Goal: Transaction & Acquisition: Purchase product/service

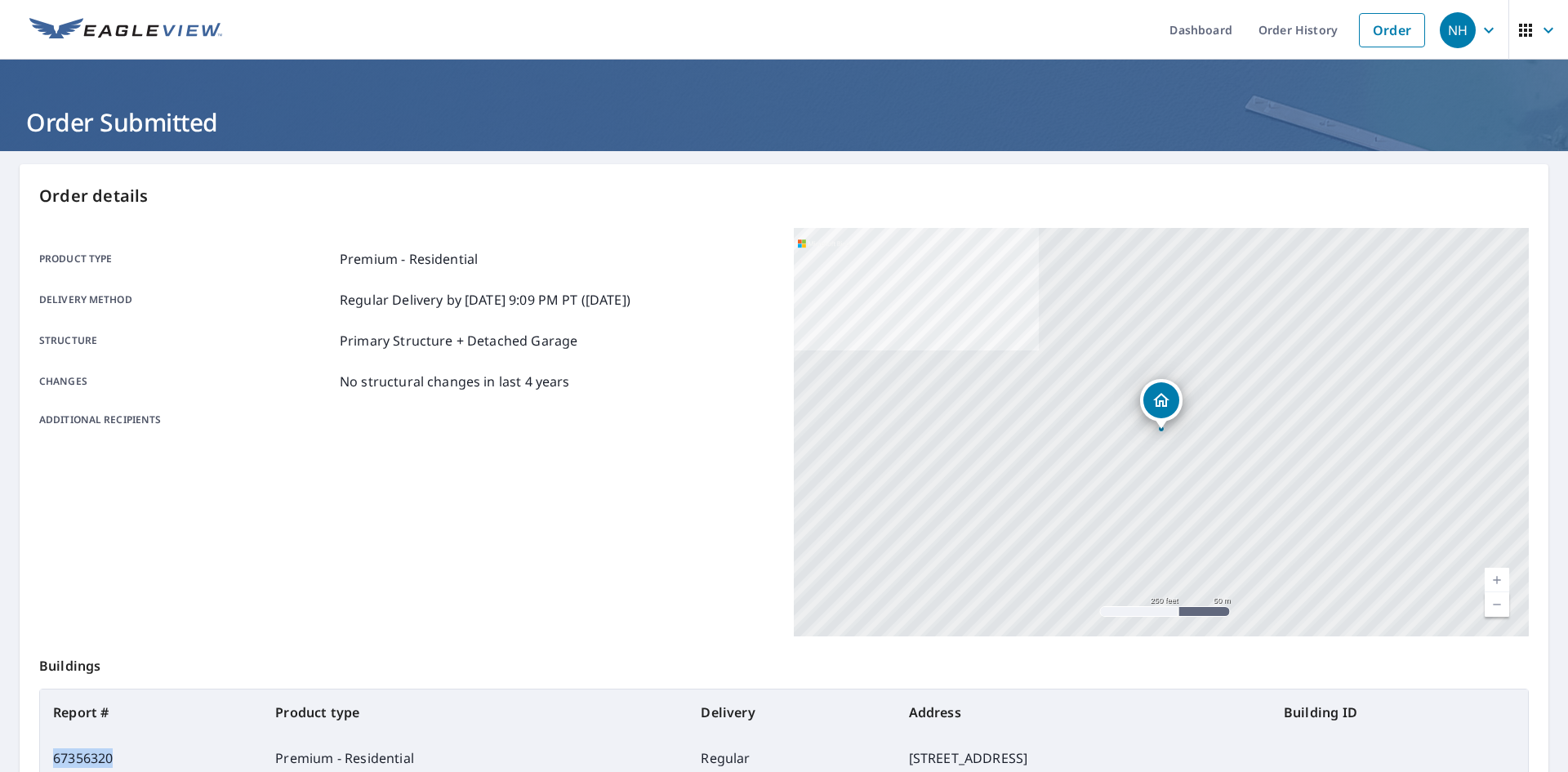
scroll to position [28, 0]
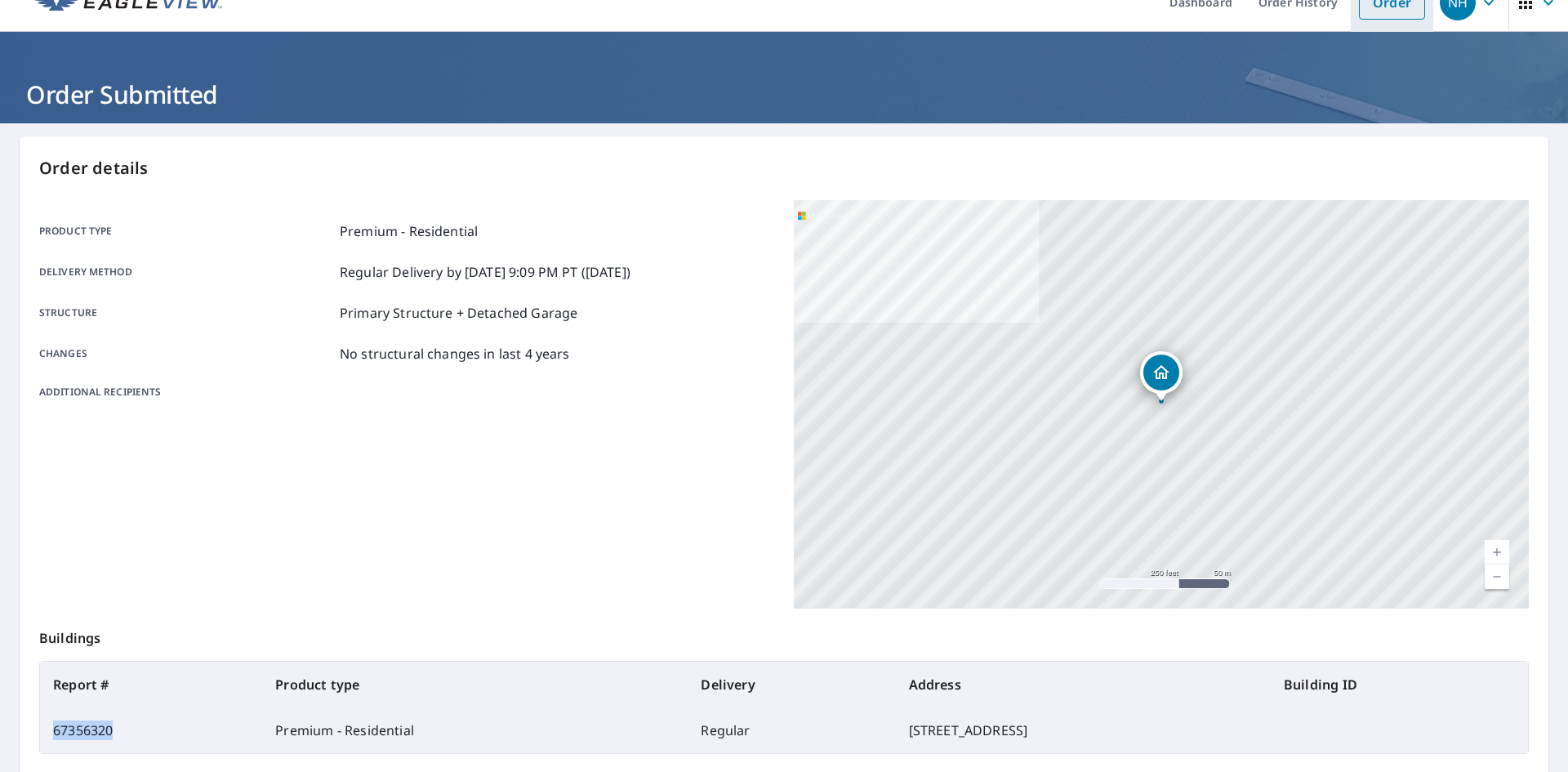
click at [1401, 5] on link "Order" at bounding box center [1391, 2] width 66 height 35
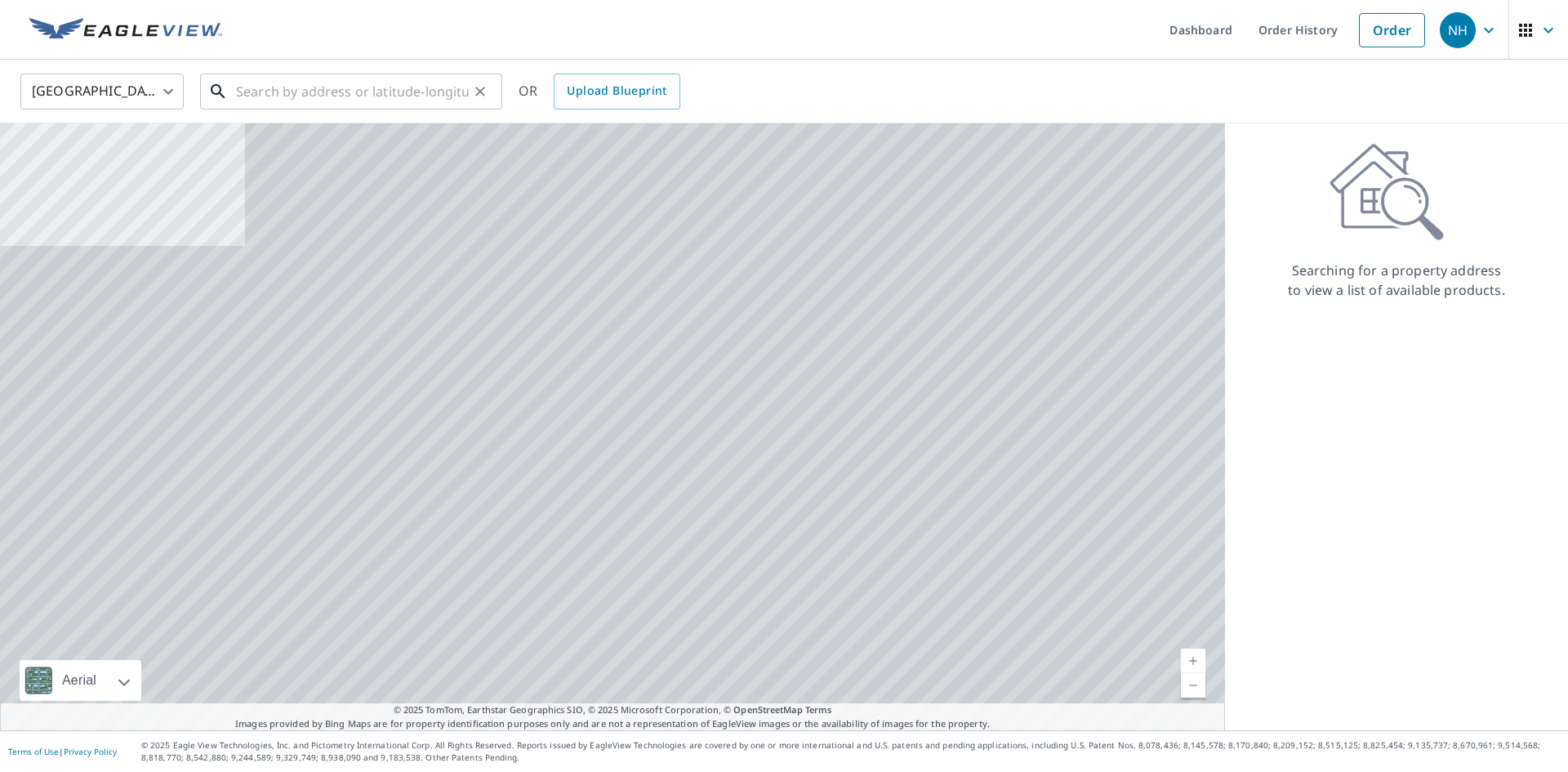
click at [364, 87] on input "text" at bounding box center [352, 92] width 233 height 45
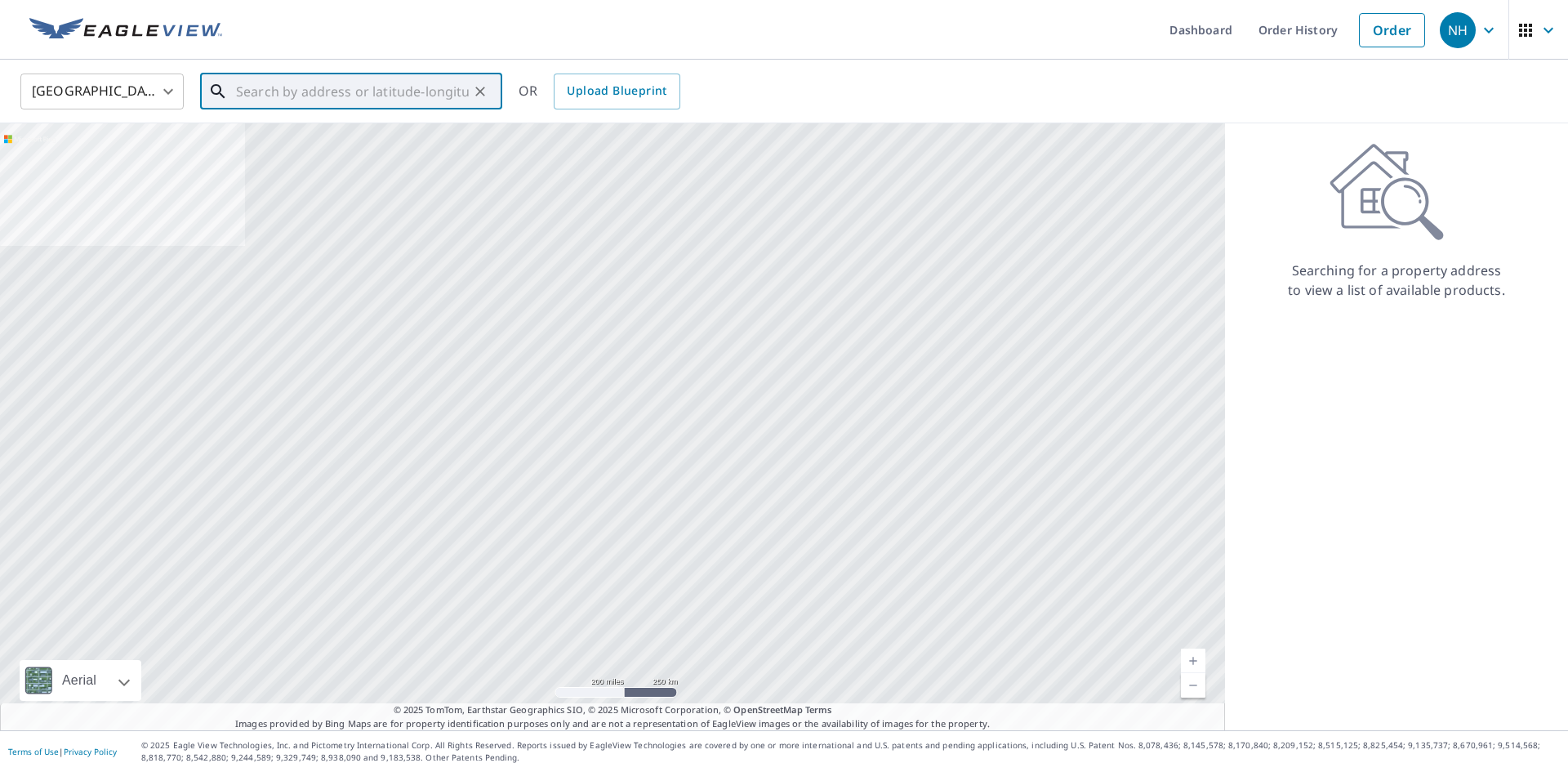
paste input "[STREET_ADDRESS]"
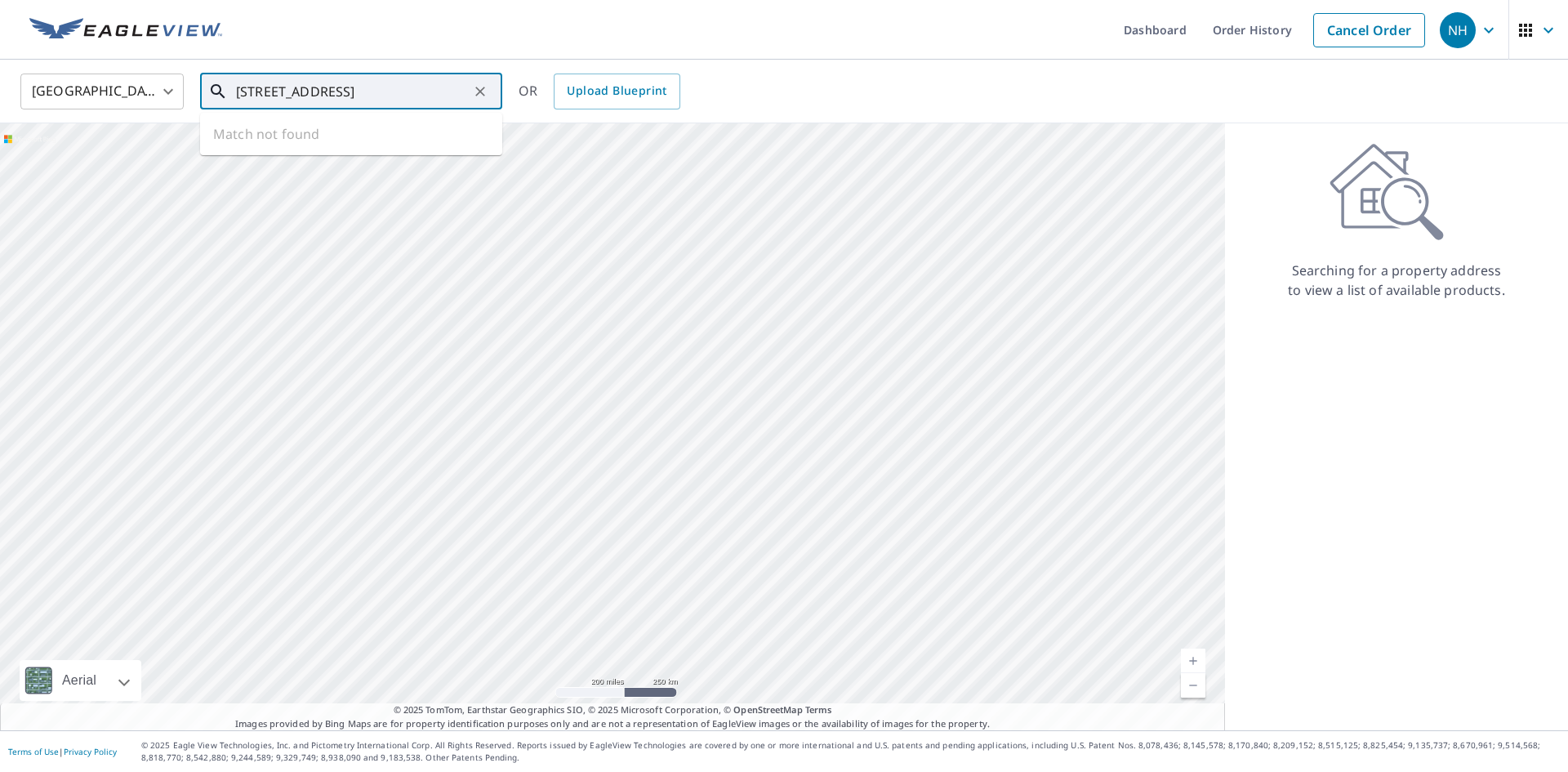
scroll to position [0, 74]
click at [385, 134] on span "[STREET_ADDRESS]" at bounding box center [361, 139] width 256 height 20
type input "[STREET_ADDRESS]"
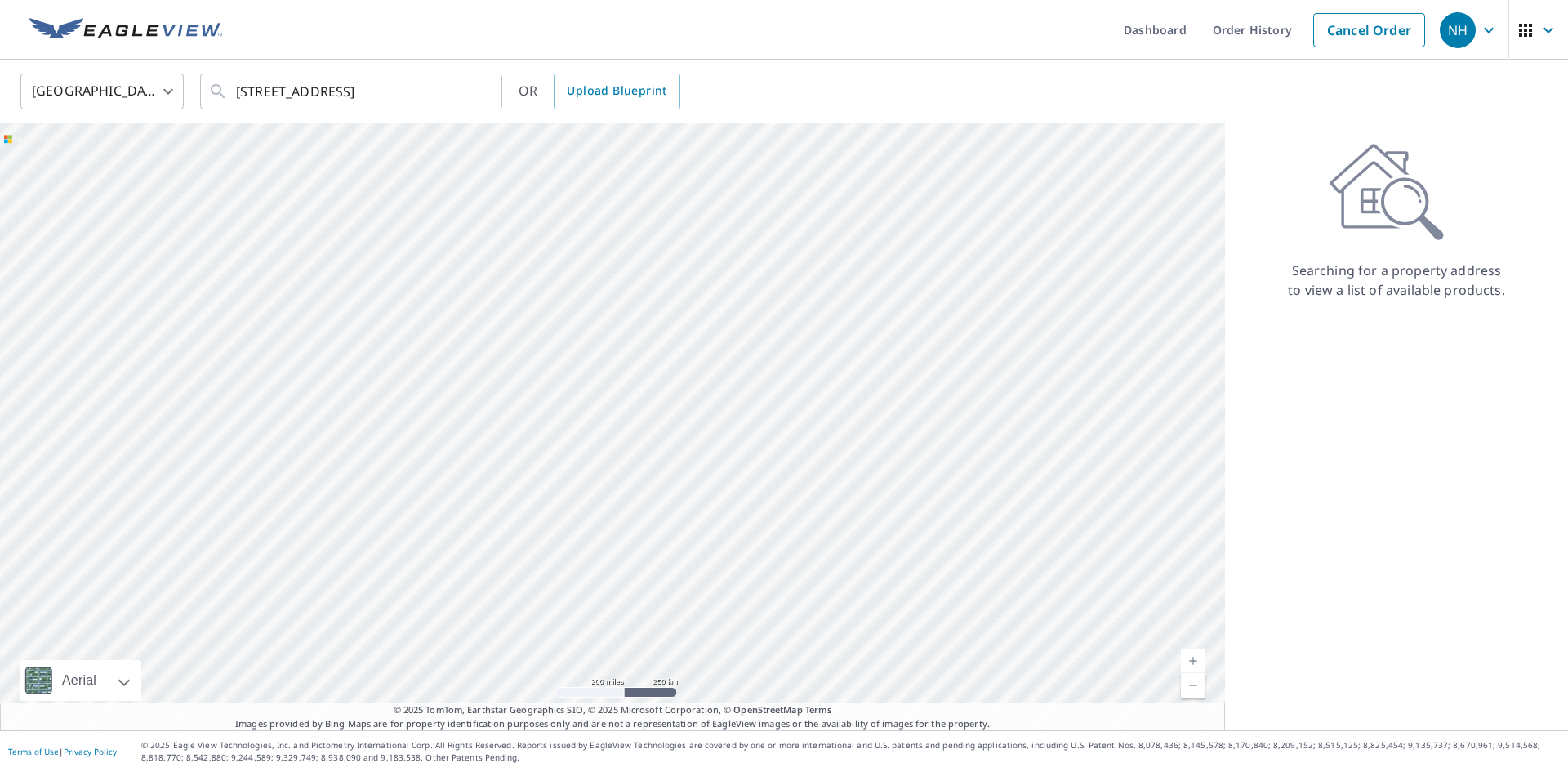
scroll to position [0, 0]
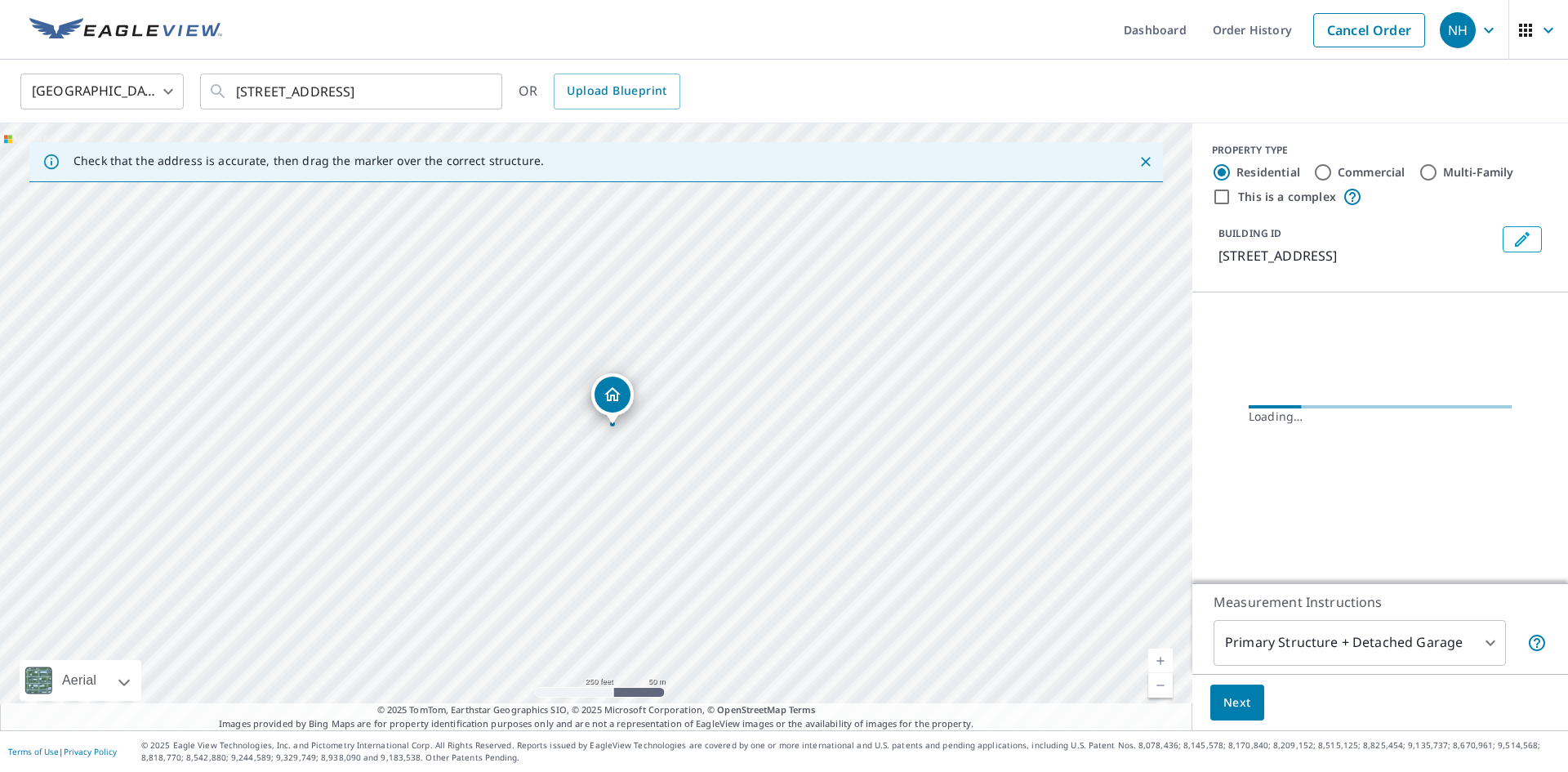
click at [1256, 701] on button "Next" at bounding box center [1237, 702] width 54 height 36
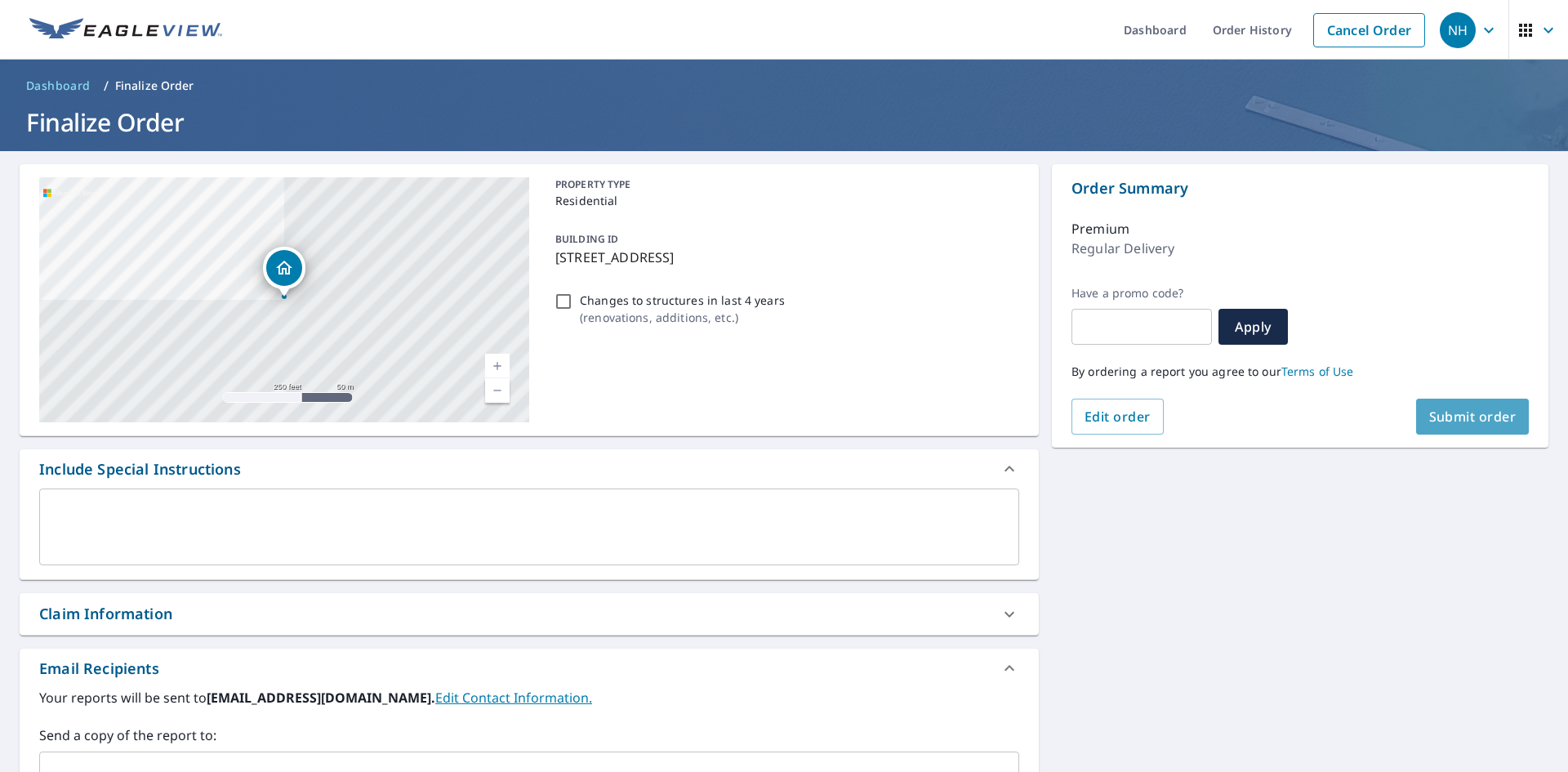
click at [1452, 405] on button "Submit order" at bounding box center [1472, 416] width 113 height 35
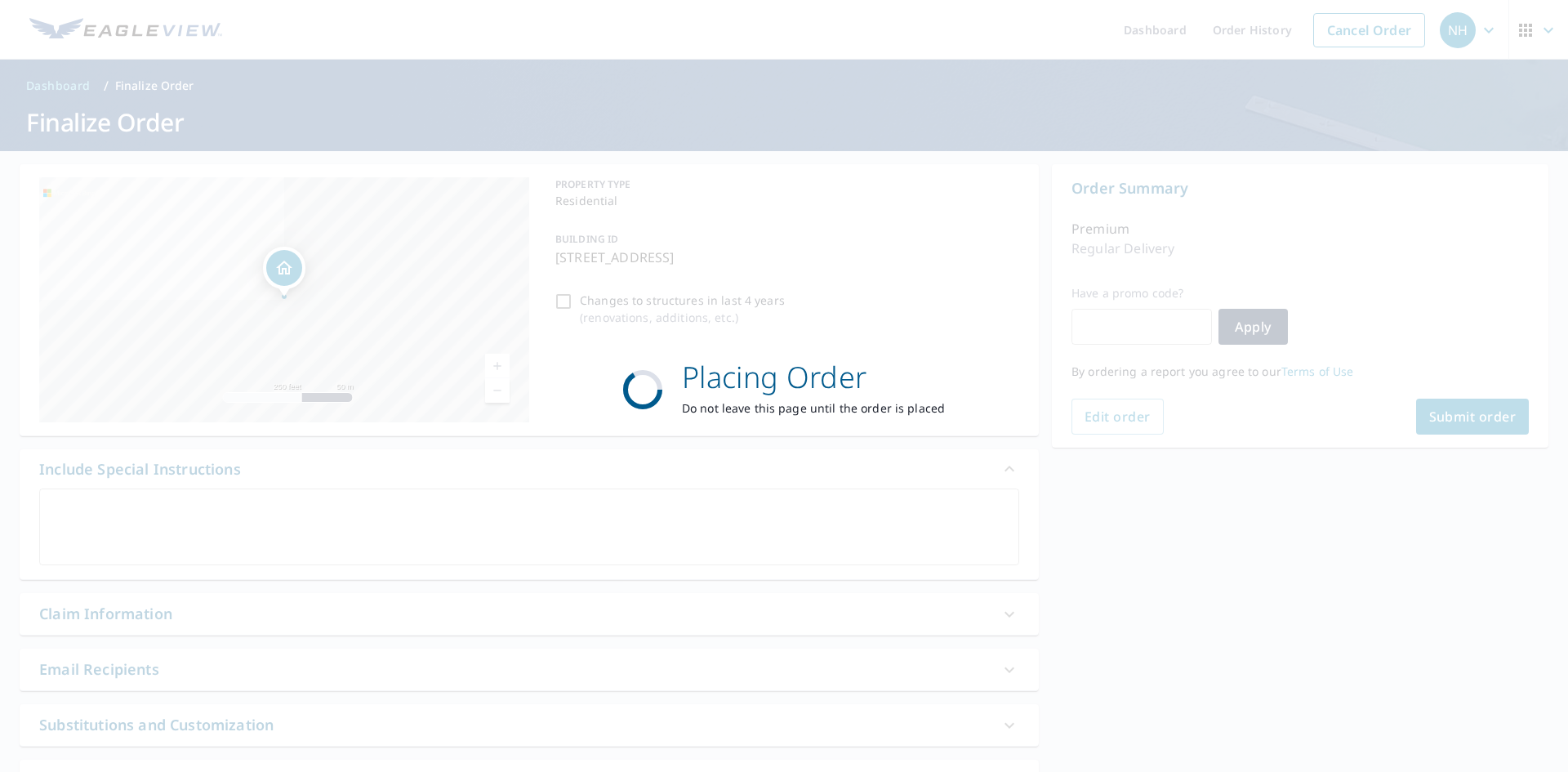
checkbox input "true"
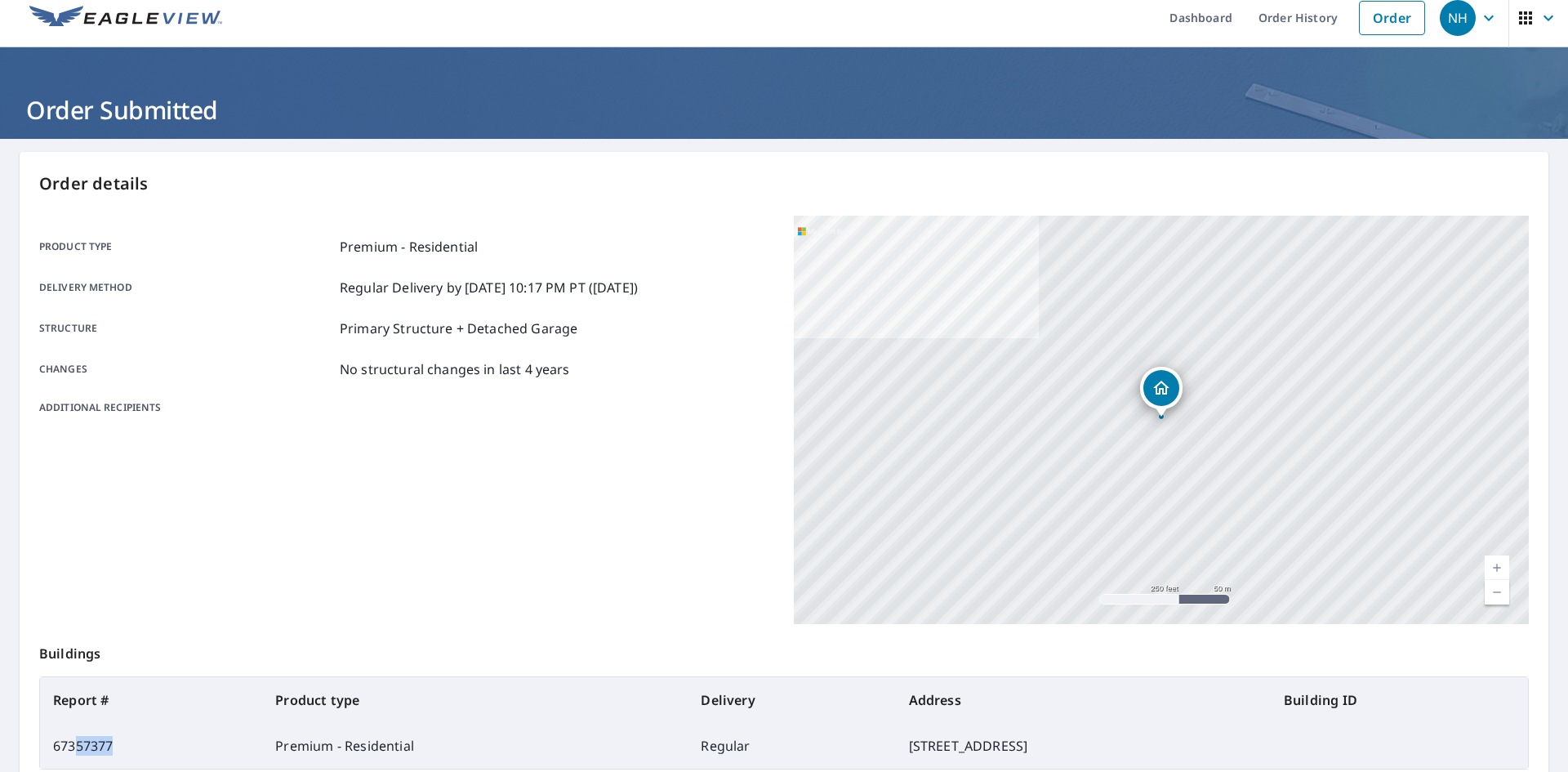
scroll to position [15, 0]
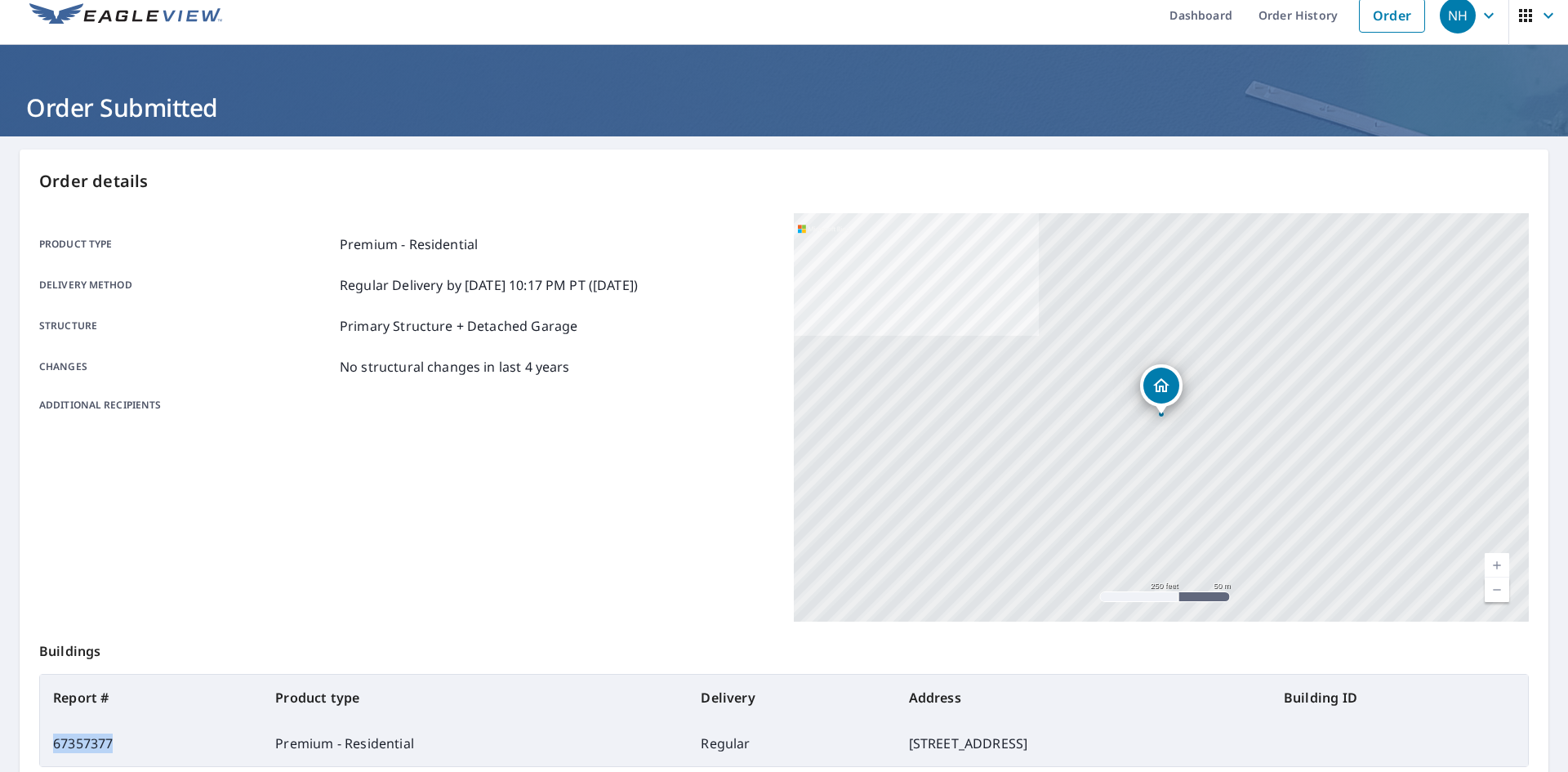
drag, startPoint x: 115, startPoint y: 755, endPoint x: 56, endPoint y: 749, distance: 59.3
click at [56, 749] on td "67357377" at bounding box center [151, 742] width 222 height 45
copy td "67357377"
